Goal: Check status: Check status

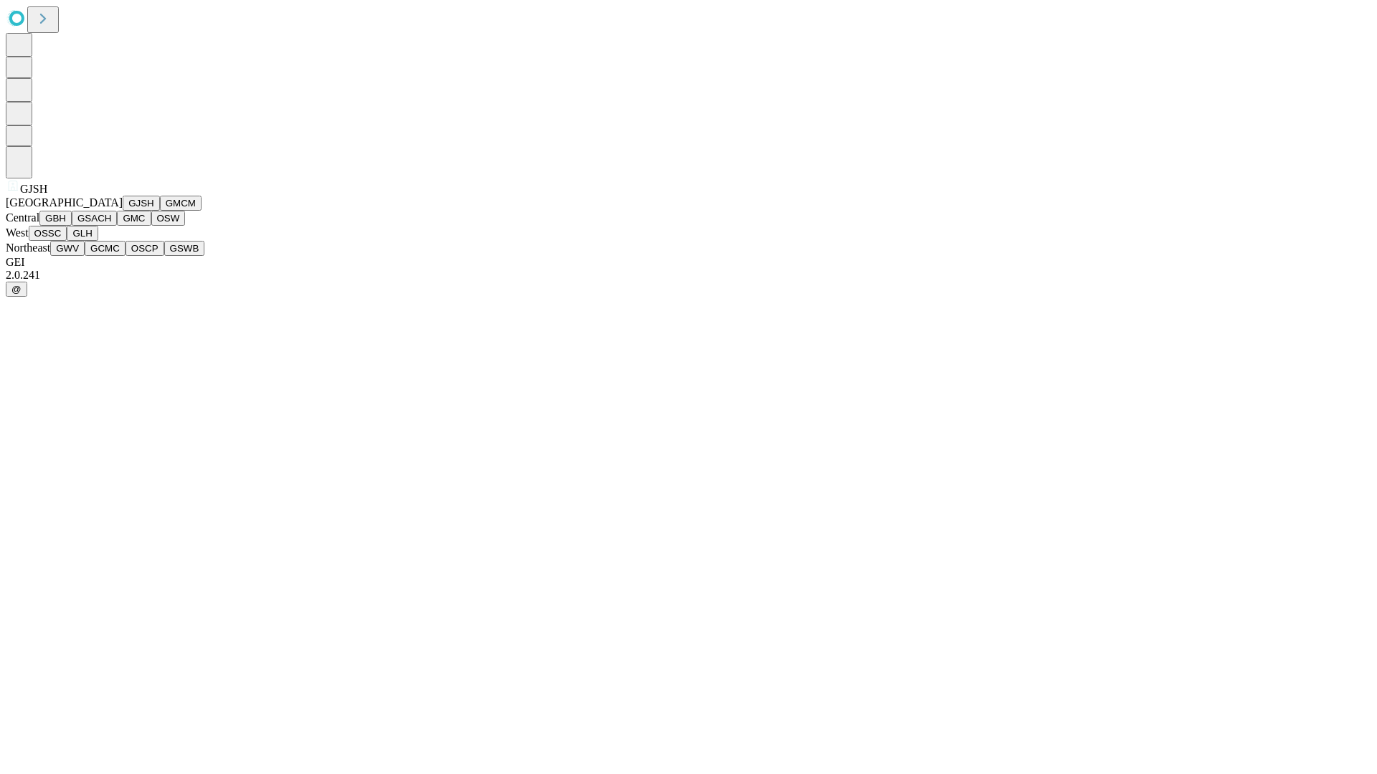
click at [123, 211] on button "GJSH" at bounding box center [141, 203] width 37 height 15
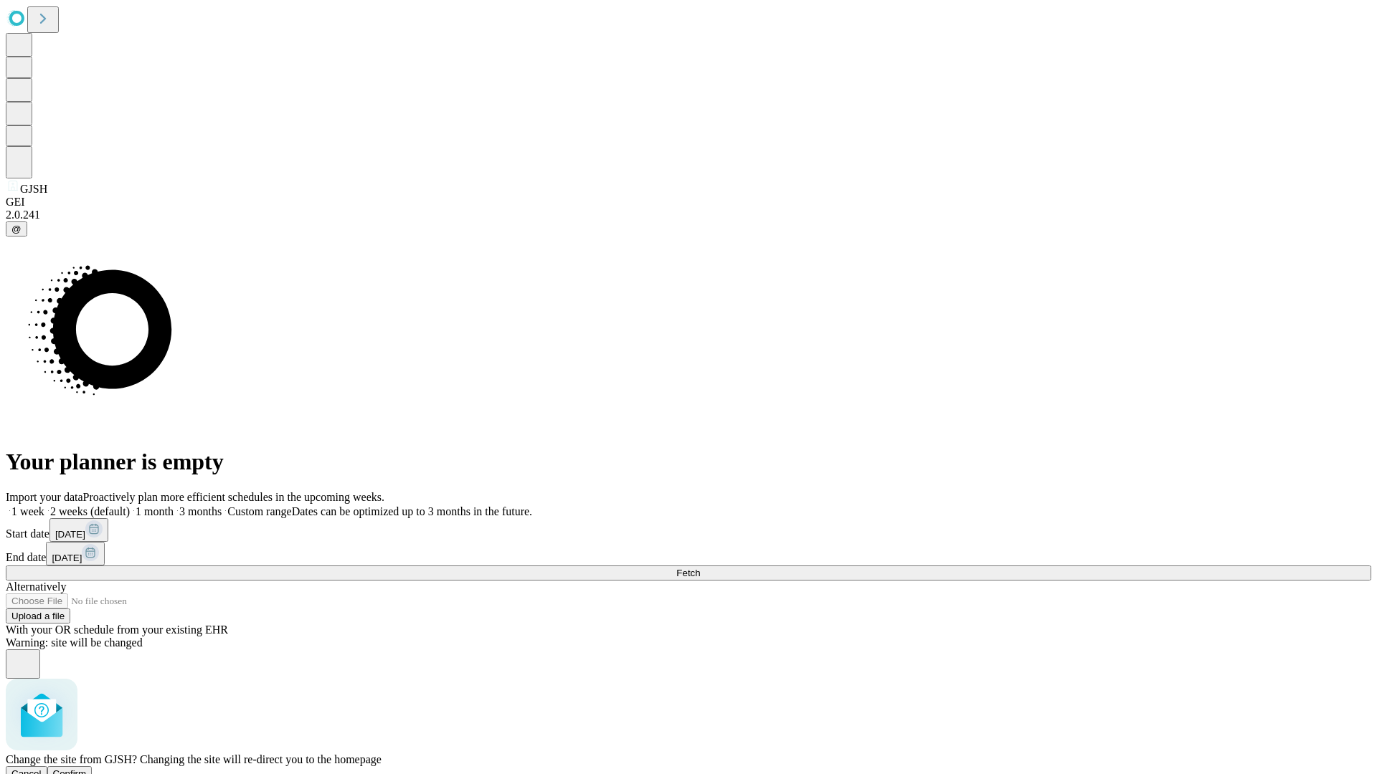
click at [87, 769] on span "Confirm" at bounding box center [70, 774] width 34 height 11
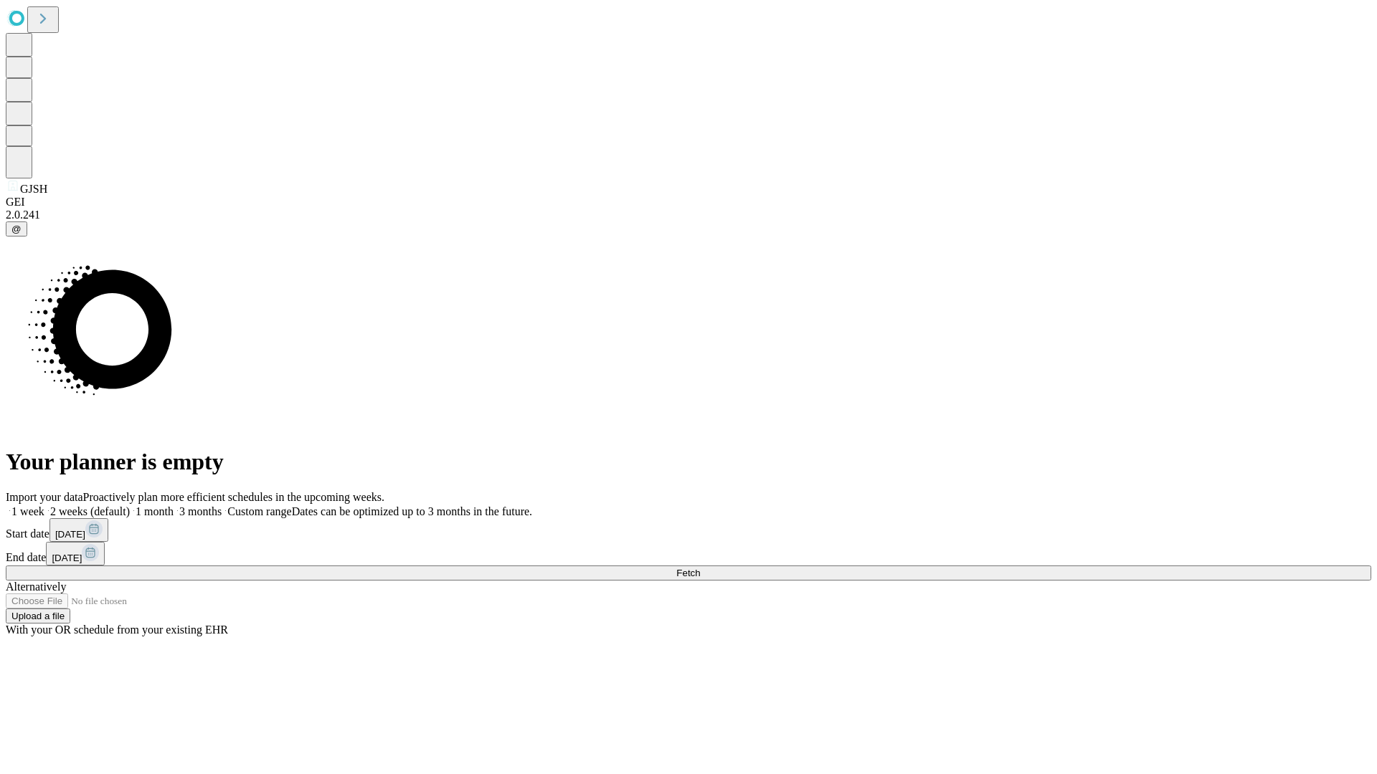
click at [174, 506] on label "1 month" at bounding box center [152, 512] width 44 height 12
click at [700, 568] on span "Fetch" at bounding box center [688, 573] width 24 height 11
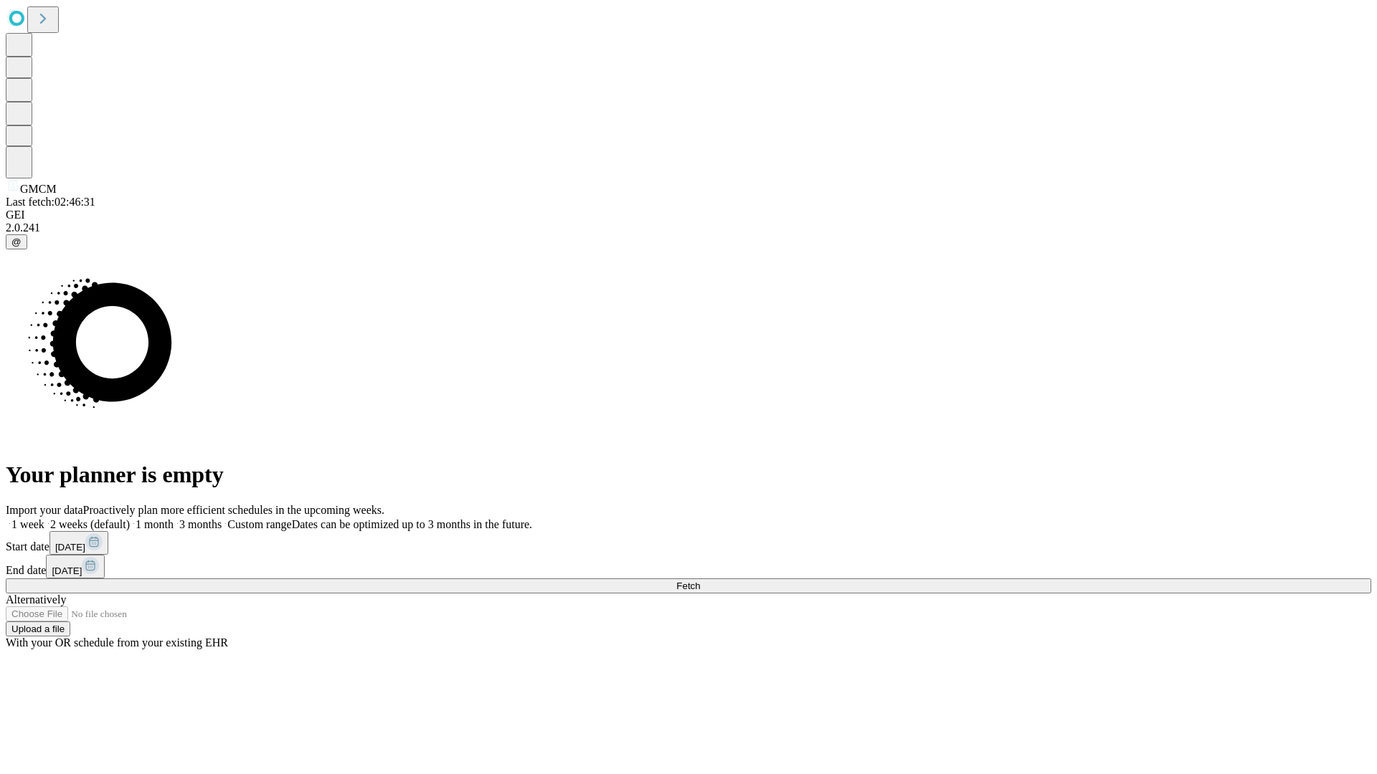
click at [174, 518] on label "1 month" at bounding box center [152, 524] width 44 height 12
click at [700, 581] on span "Fetch" at bounding box center [688, 586] width 24 height 11
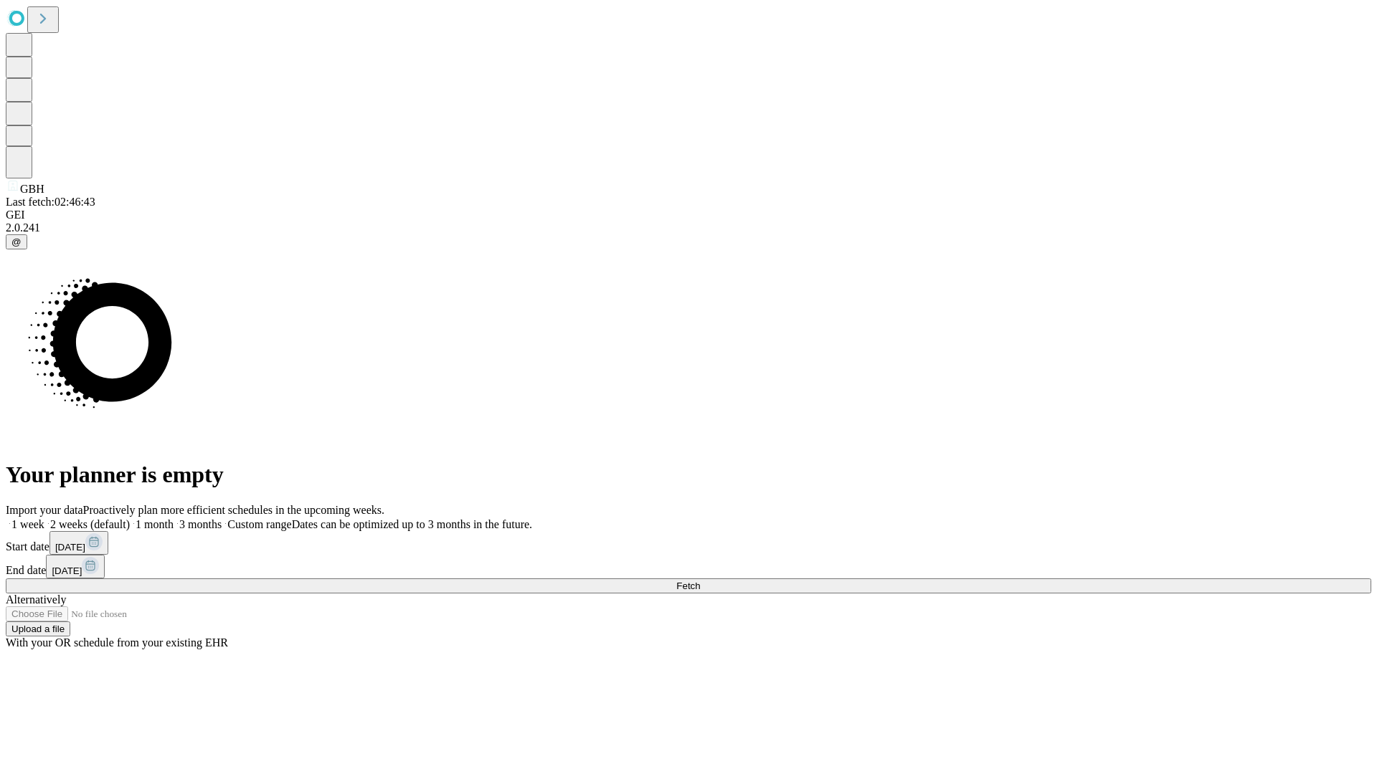
click at [174, 518] on label "1 month" at bounding box center [152, 524] width 44 height 12
click at [700, 581] on span "Fetch" at bounding box center [688, 586] width 24 height 11
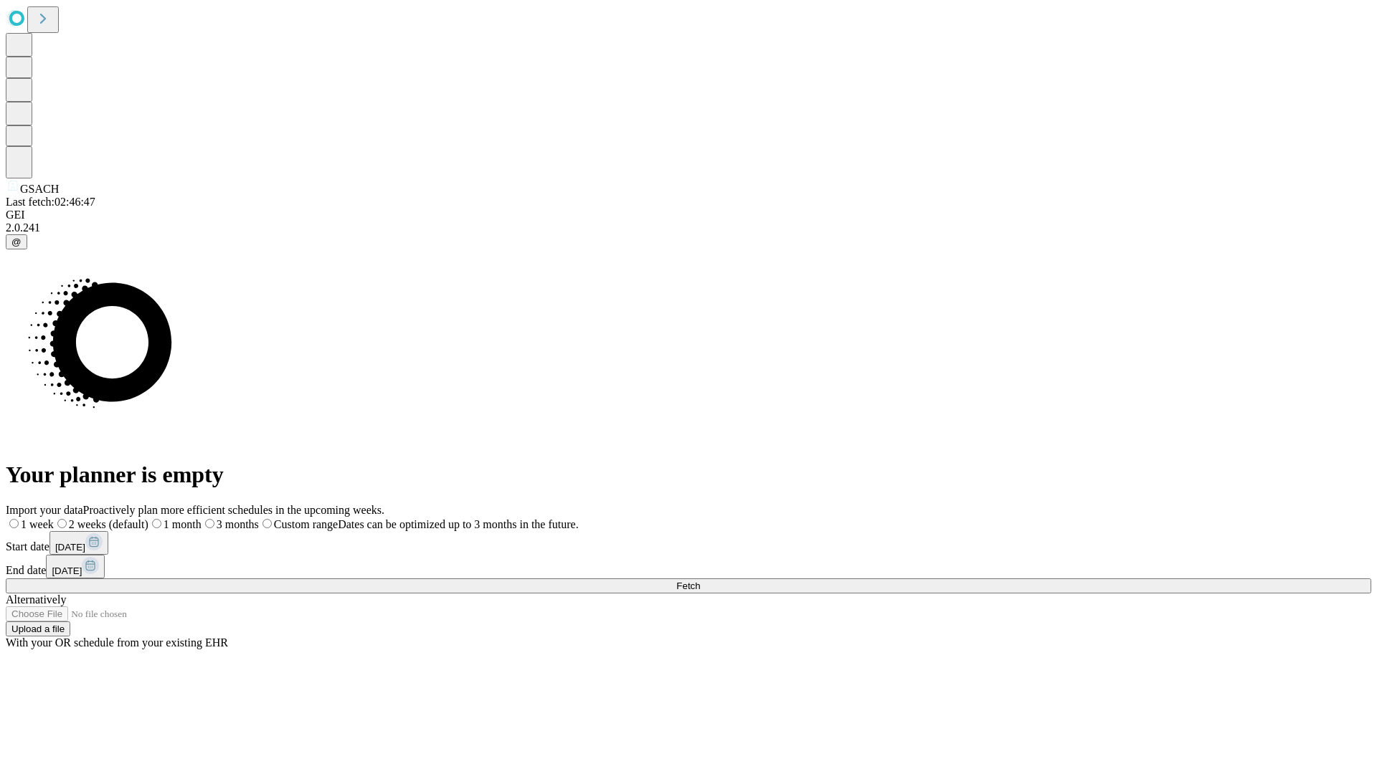
click at [201, 518] on label "1 month" at bounding box center [174, 524] width 53 height 12
click at [700, 581] on span "Fetch" at bounding box center [688, 586] width 24 height 11
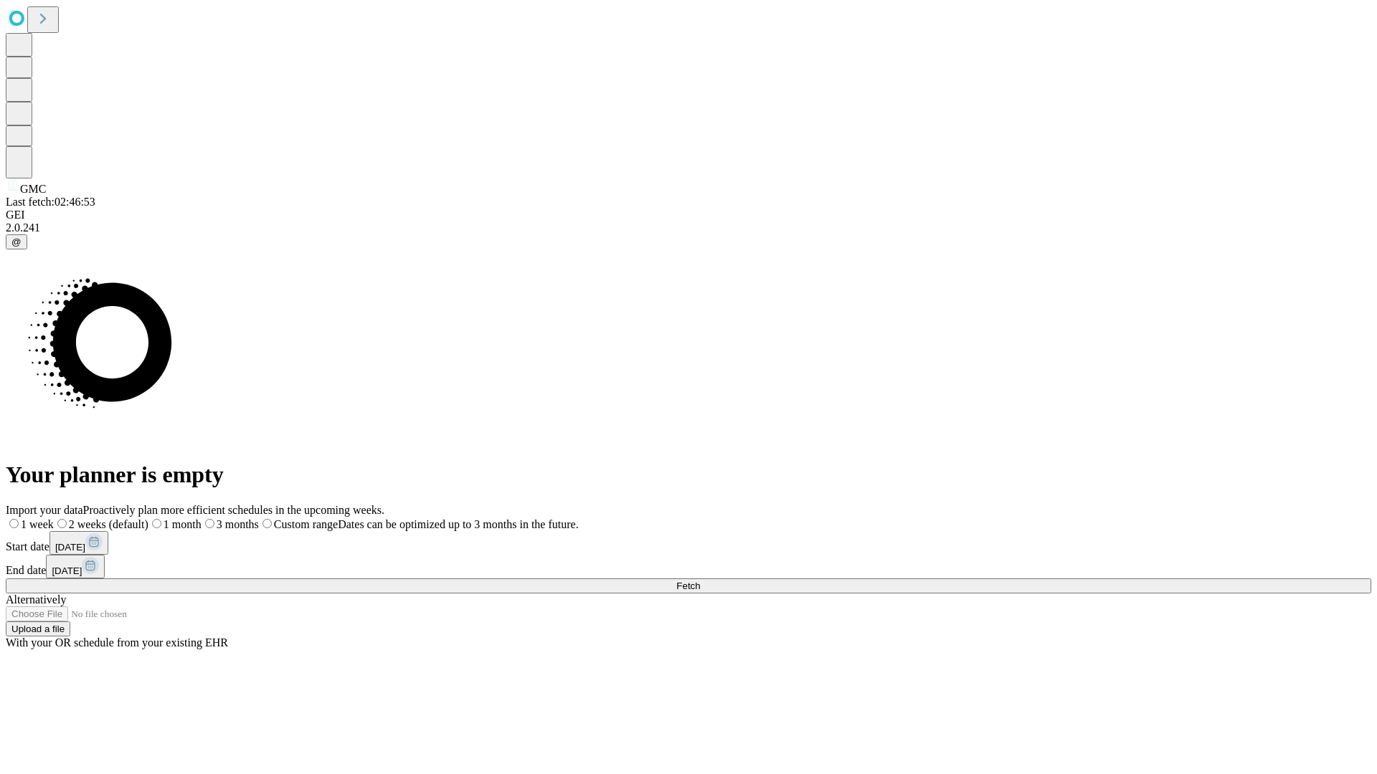
click at [201, 518] on label "1 month" at bounding box center [174, 524] width 53 height 12
click at [700, 581] on span "Fetch" at bounding box center [688, 586] width 24 height 11
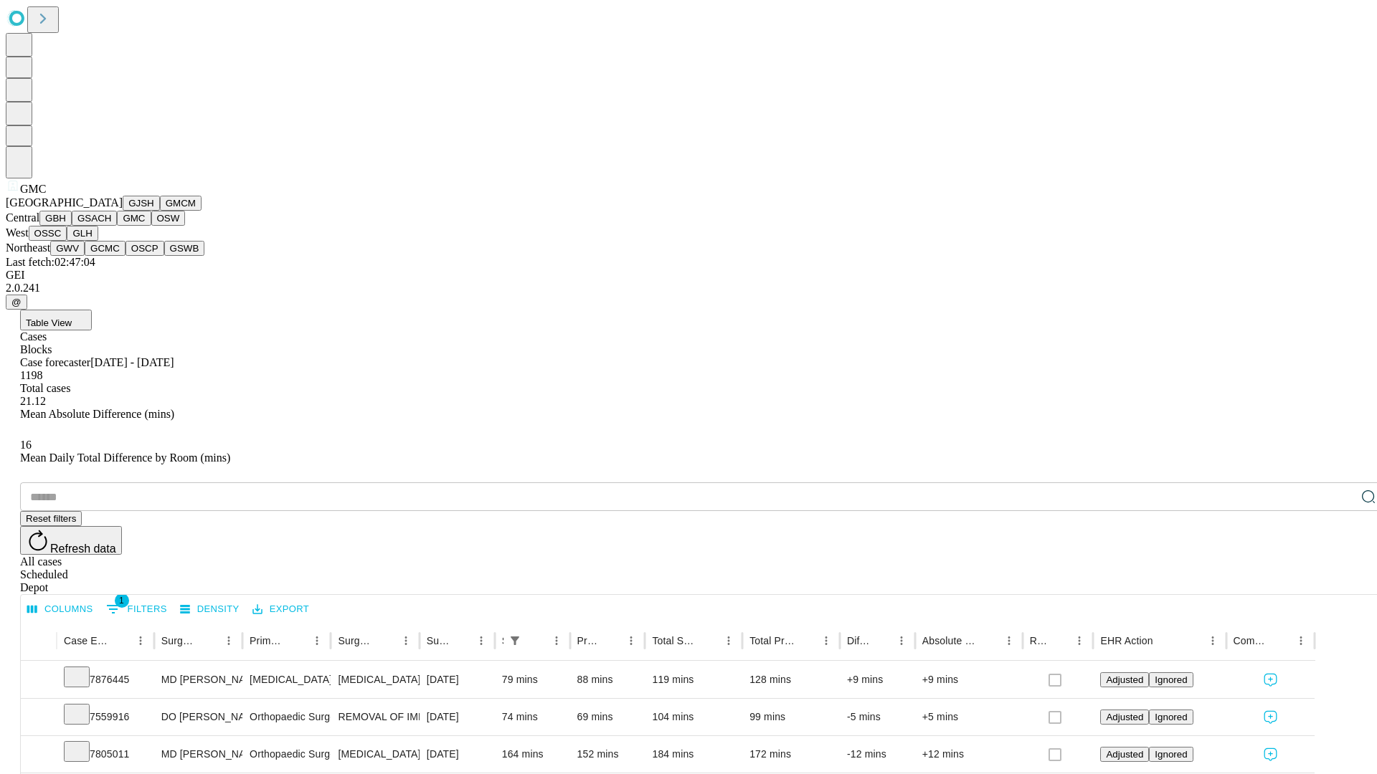
click at [151, 226] on button "OSW" at bounding box center [168, 218] width 34 height 15
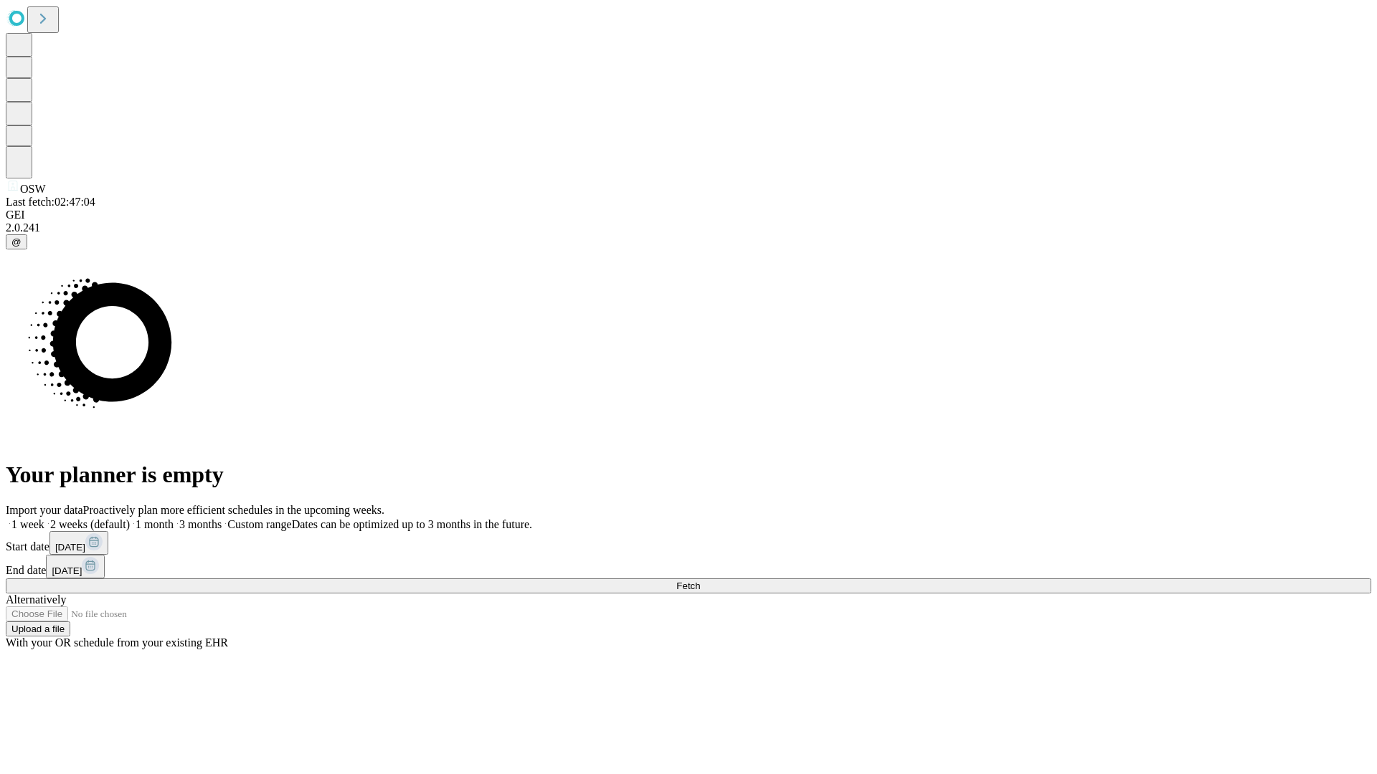
click at [174, 518] on label "1 month" at bounding box center [152, 524] width 44 height 12
click at [700, 581] on span "Fetch" at bounding box center [688, 586] width 24 height 11
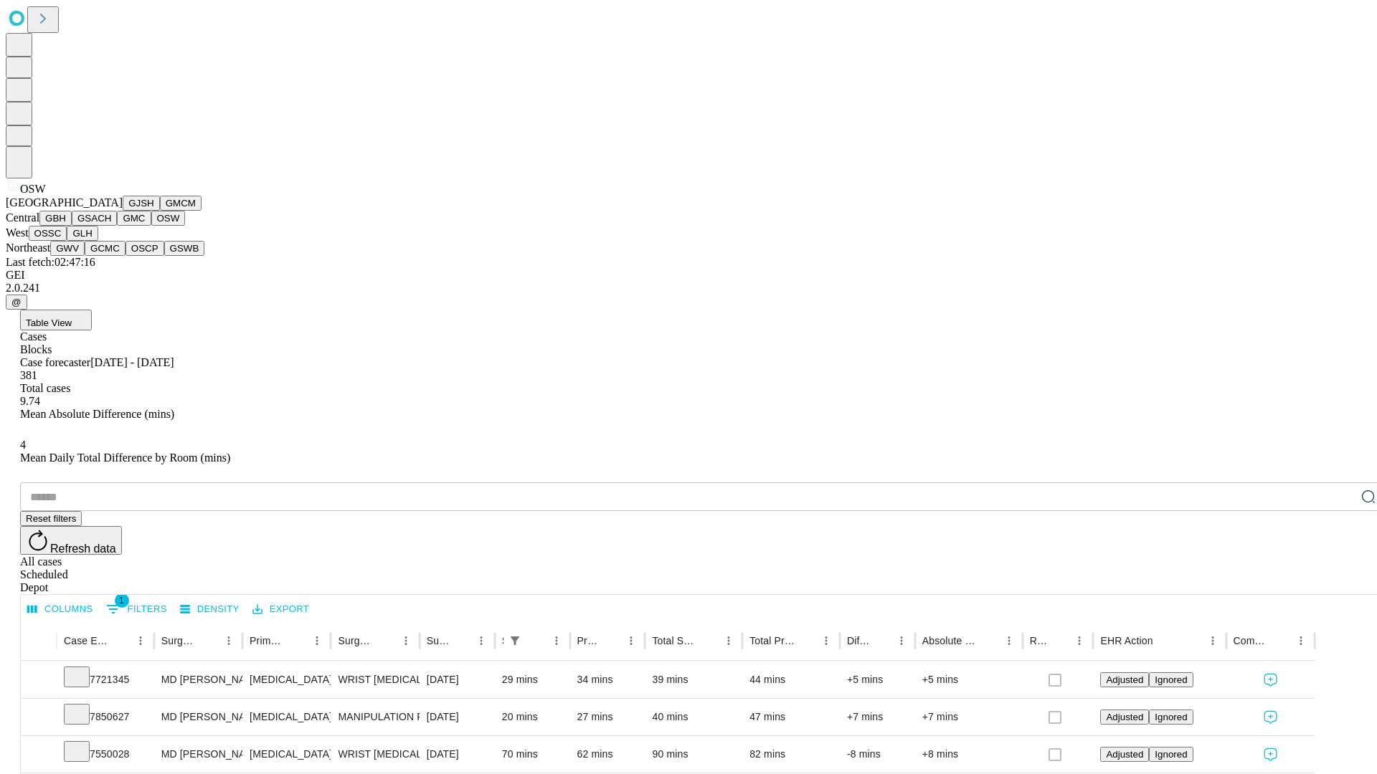
click at [67, 241] on button "OSSC" at bounding box center [48, 233] width 39 height 15
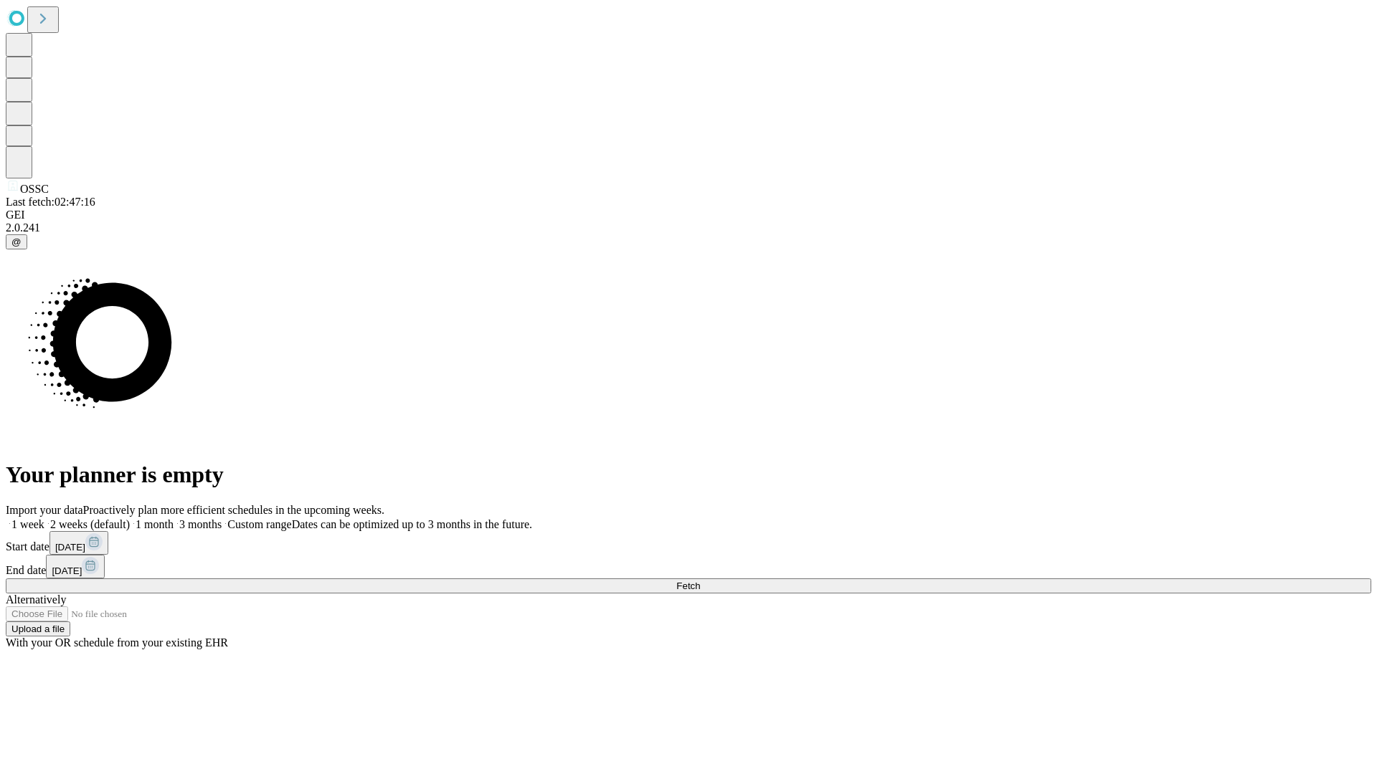
click at [174, 518] on label "1 month" at bounding box center [152, 524] width 44 height 12
click at [700, 581] on span "Fetch" at bounding box center [688, 586] width 24 height 11
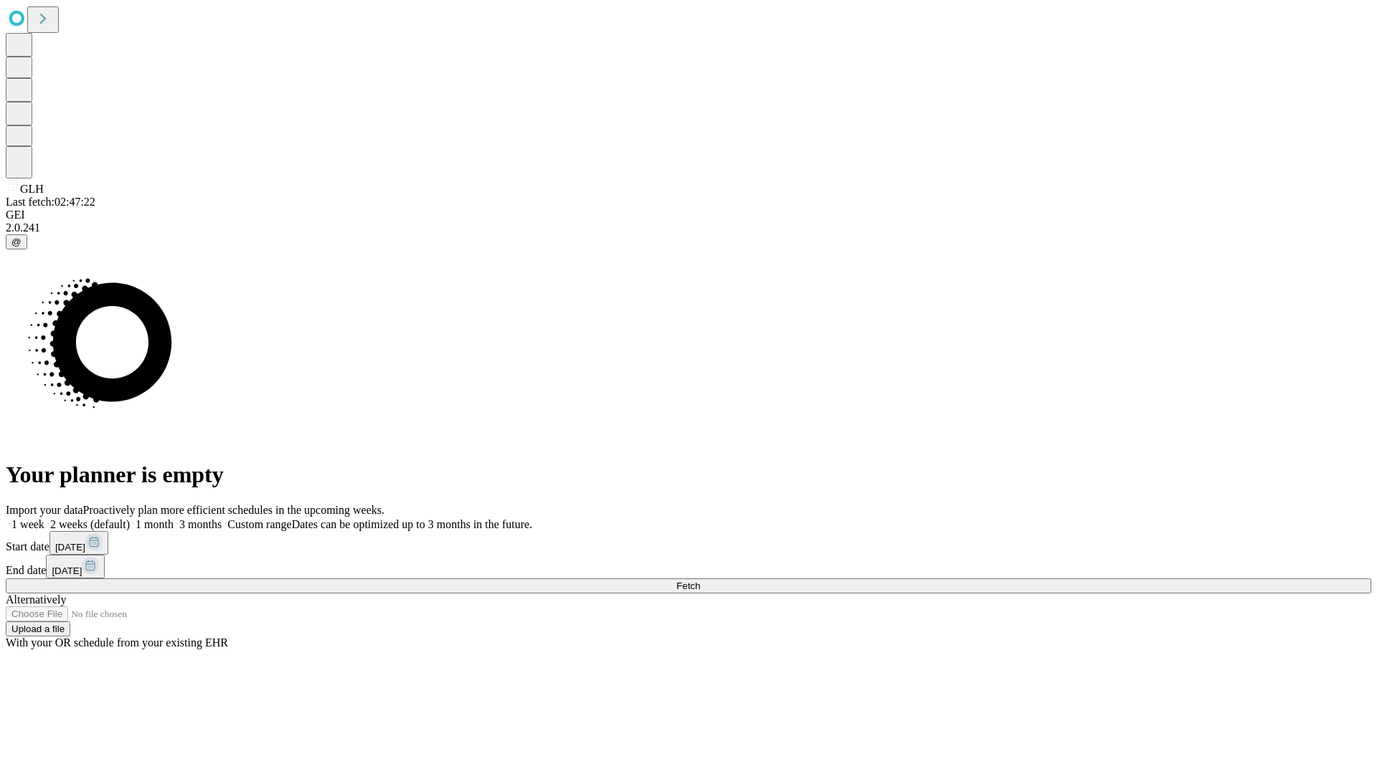
click at [700, 581] on span "Fetch" at bounding box center [688, 586] width 24 height 11
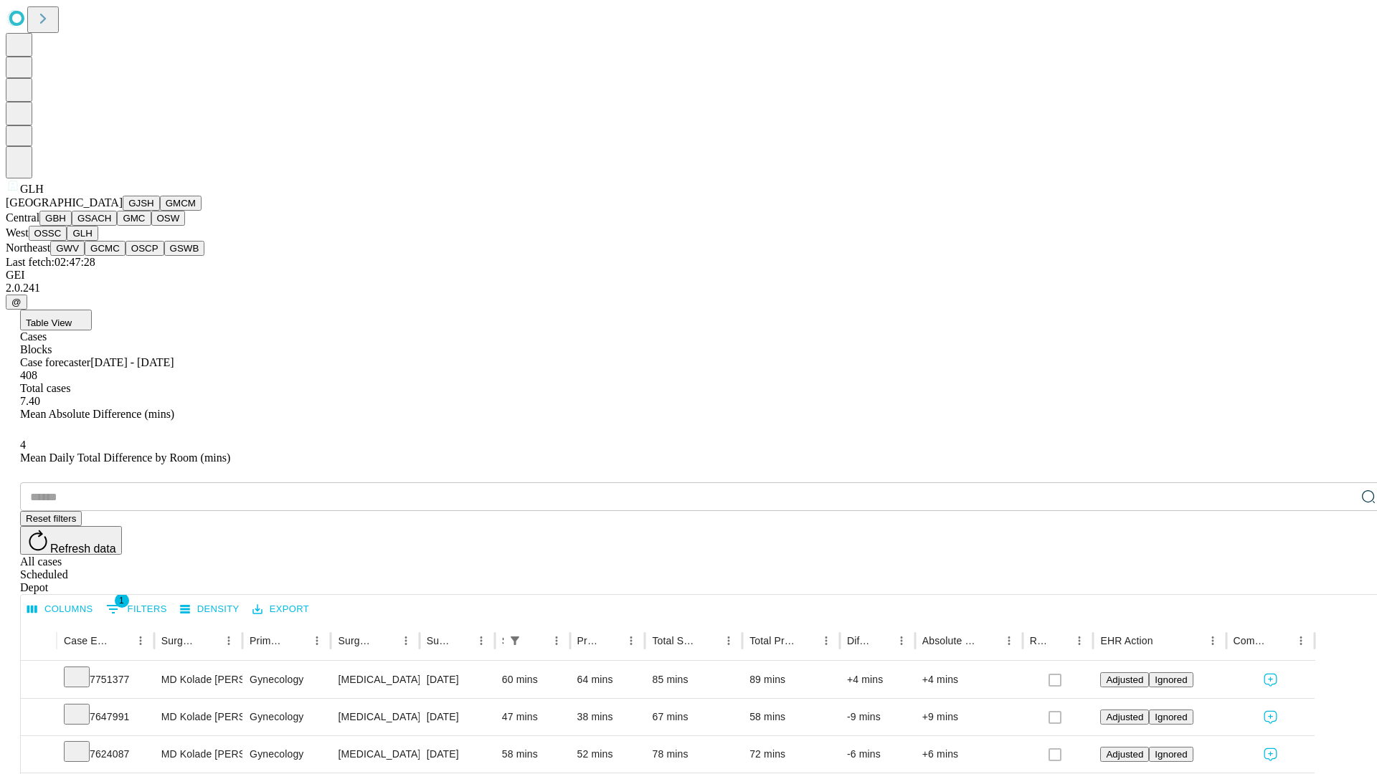
click at [85, 256] on button "GWV" at bounding box center [67, 248] width 34 height 15
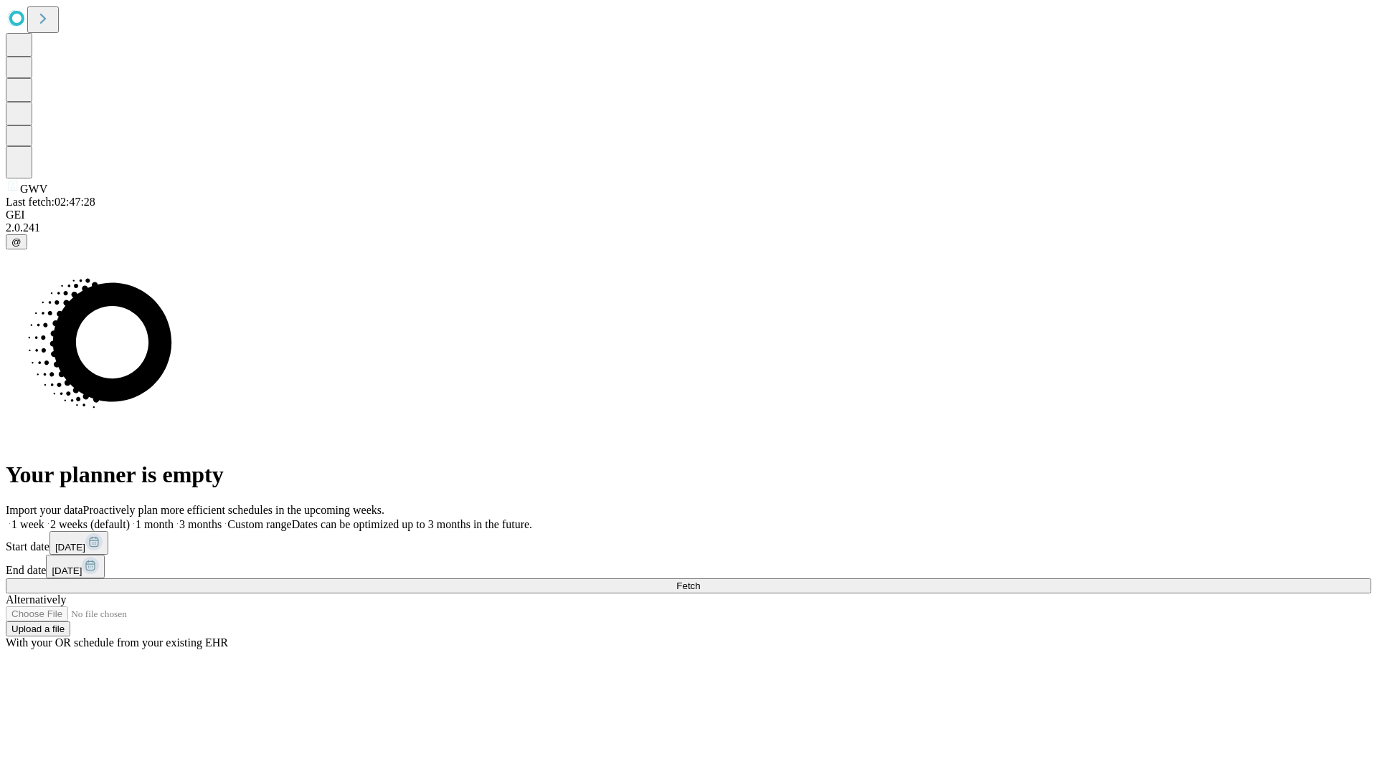
click at [700, 581] on span "Fetch" at bounding box center [688, 586] width 24 height 11
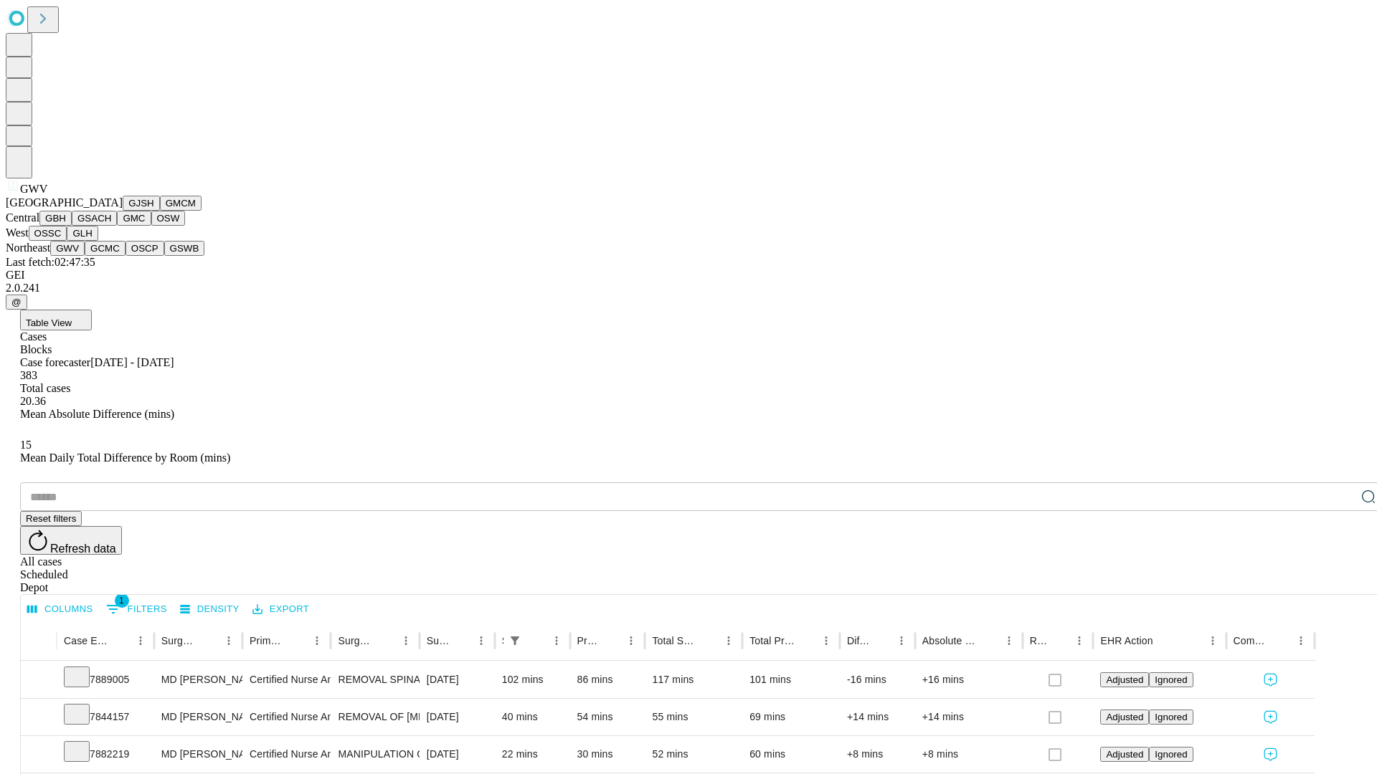
click at [111, 256] on button "GCMC" at bounding box center [105, 248] width 41 height 15
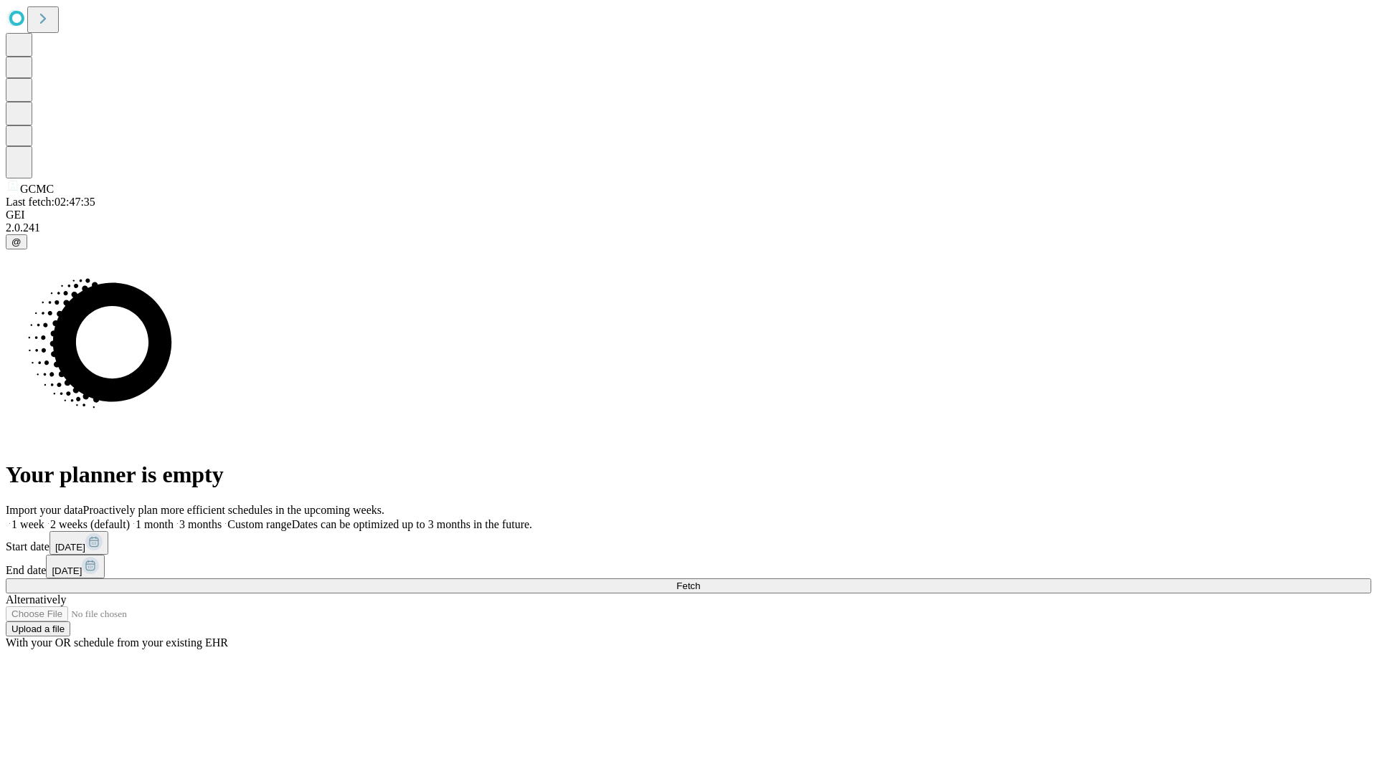
click at [174, 518] on label "1 month" at bounding box center [152, 524] width 44 height 12
click at [700, 581] on span "Fetch" at bounding box center [688, 586] width 24 height 11
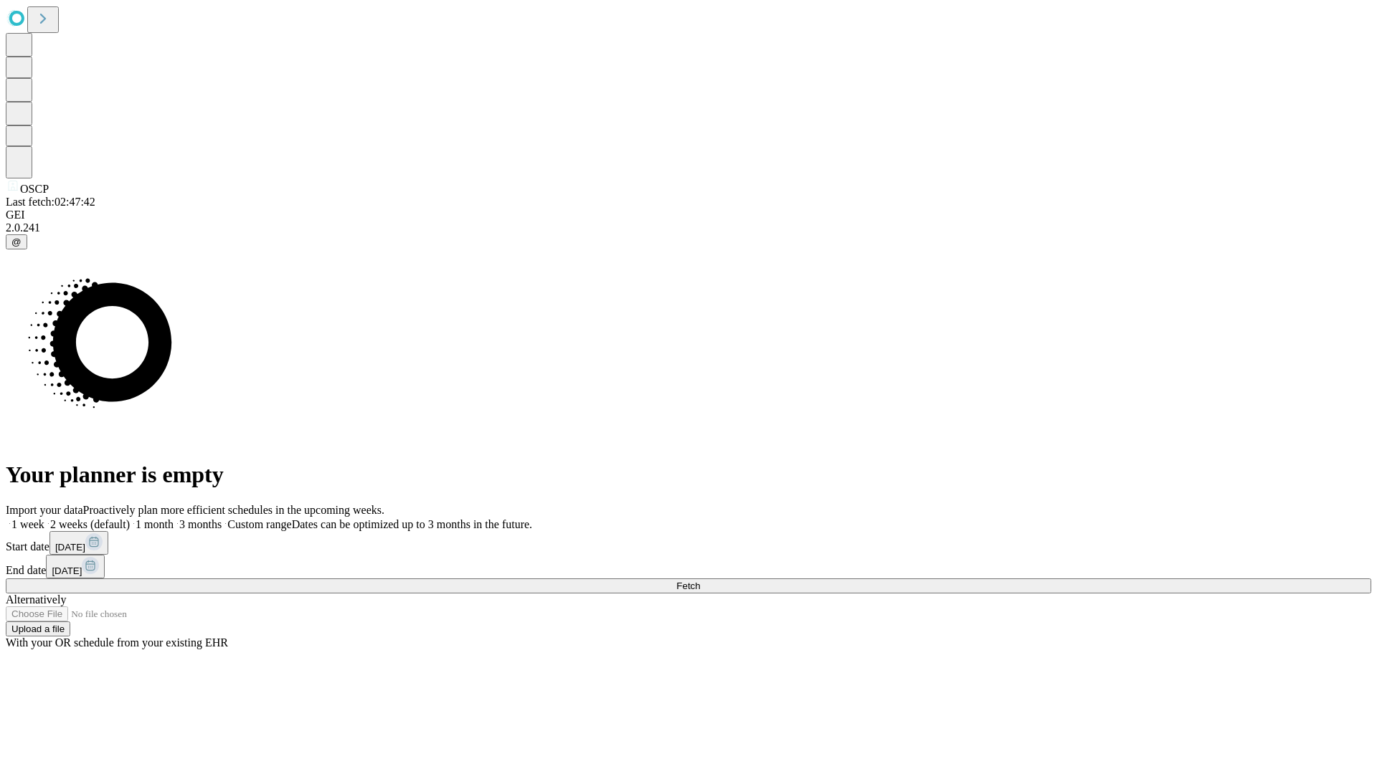
click at [174, 518] on label "1 month" at bounding box center [152, 524] width 44 height 12
click at [700, 581] on span "Fetch" at bounding box center [688, 586] width 24 height 11
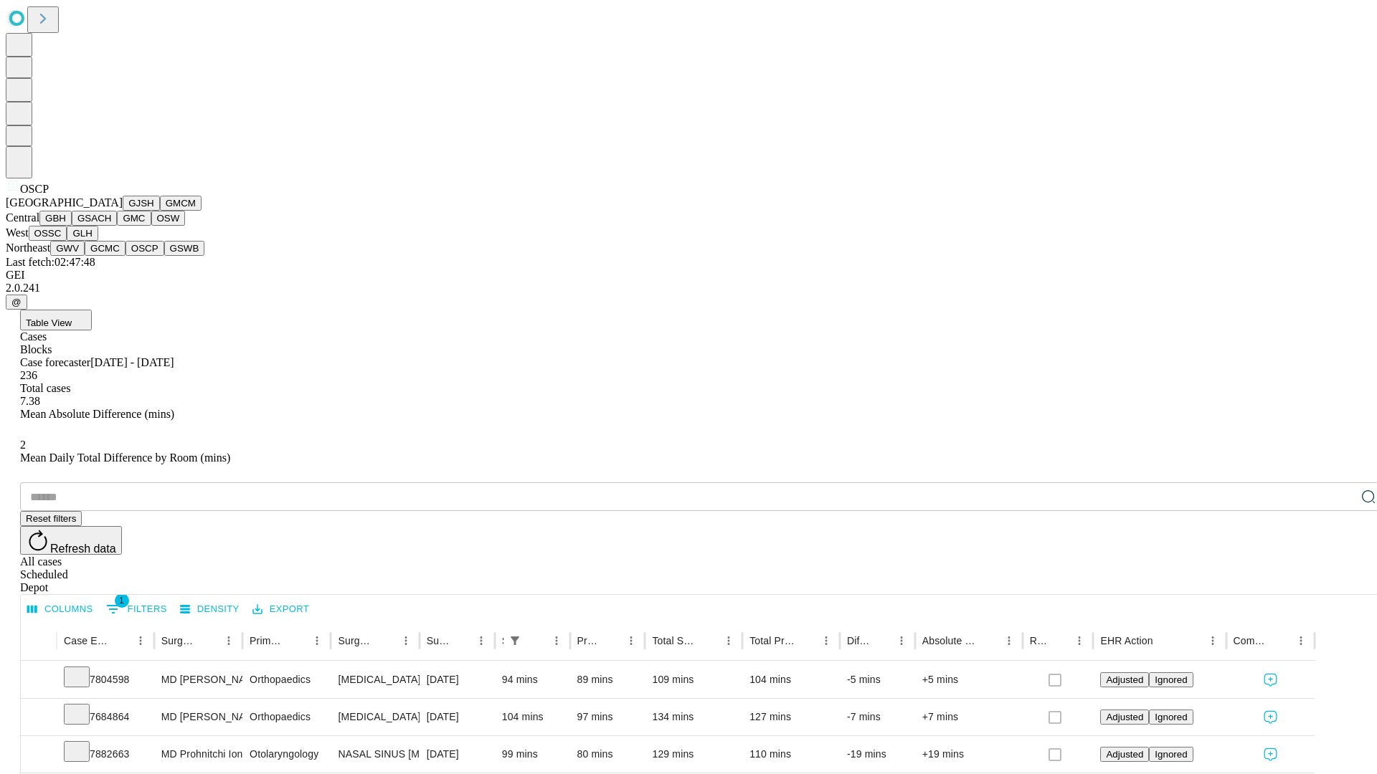
click at [164, 256] on button "GSWB" at bounding box center [184, 248] width 41 height 15
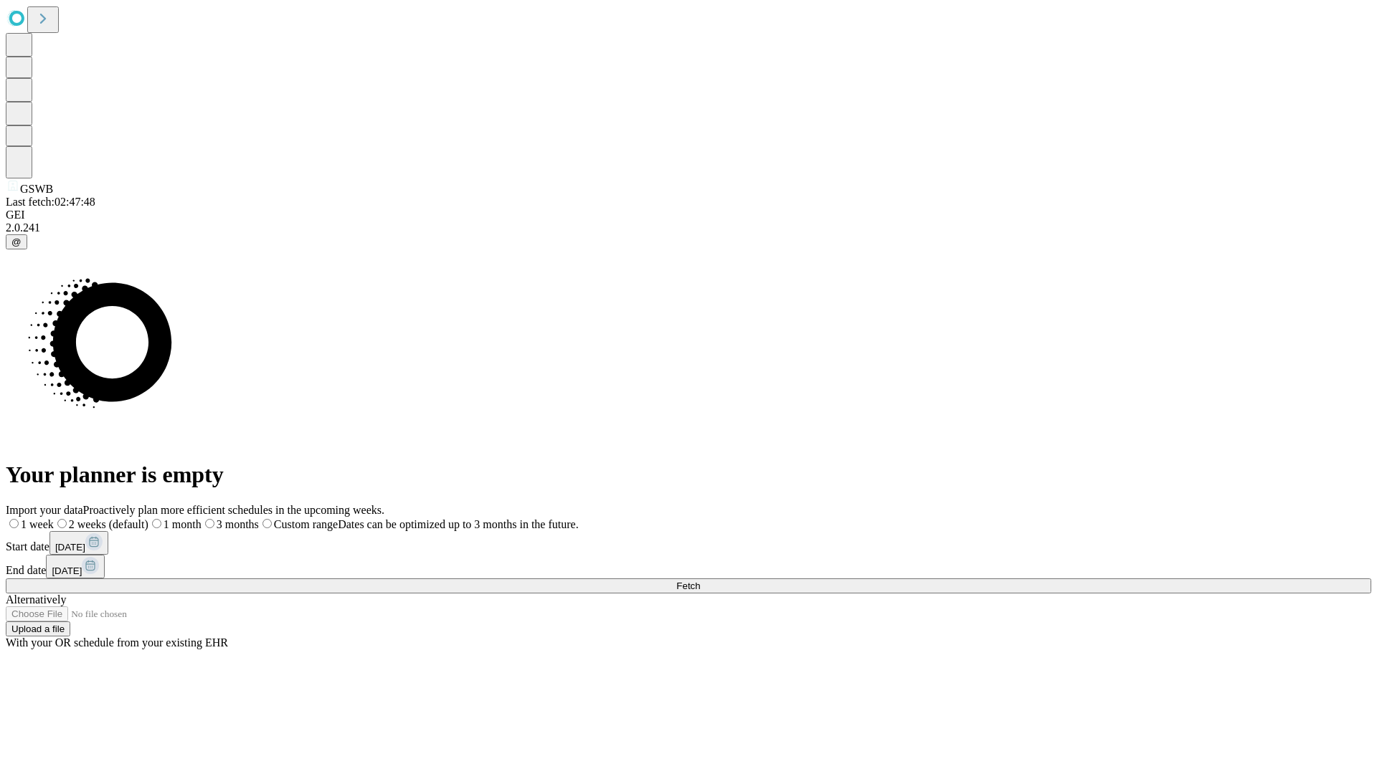
click at [201, 518] on label "1 month" at bounding box center [174, 524] width 53 height 12
click at [700, 581] on span "Fetch" at bounding box center [688, 586] width 24 height 11
